Goal: Information Seeking & Learning: Find specific page/section

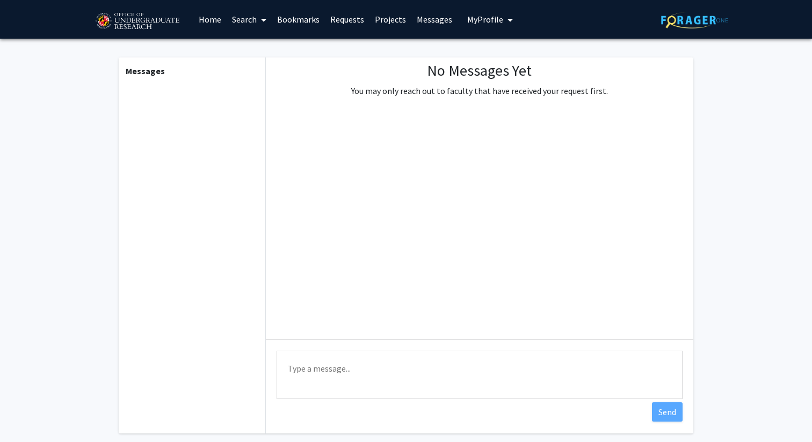
click at [259, 19] on span at bounding box center [262, 20] width 10 height 38
click at [266, 56] on span "Faculty/Staff" at bounding box center [266, 49] width 79 height 21
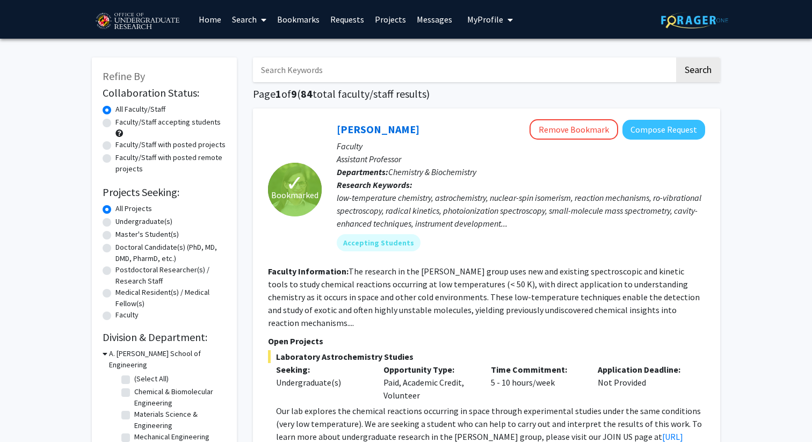
click at [393, 75] on input "Search Keywords" at bounding box center [464, 69] width 422 height 25
type input "Chem"
click at [676, 57] on button "Search" at bounding box center [698, 69] width 44 height 25
